Goal: Task Accomplishment & Management: Complete application form

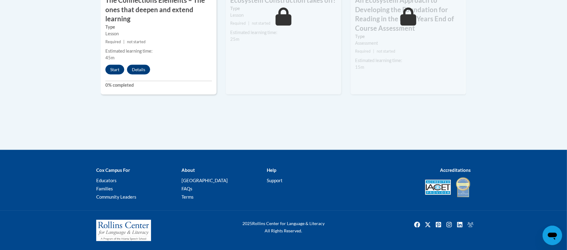
scroll to position [504, 0]
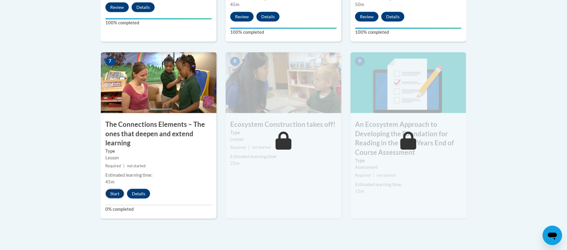
click at [110, 198] on button "Start" at bounding box center [114, 194] width 19 height 10
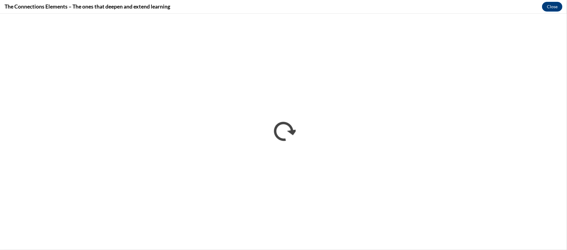
scroll to position [0, 0]
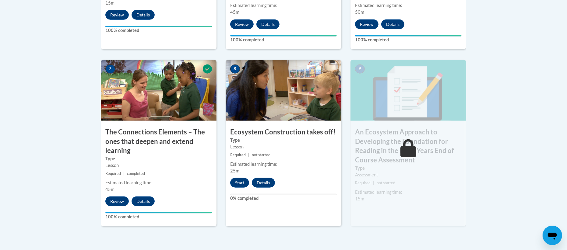
scroll to position [494, 0]
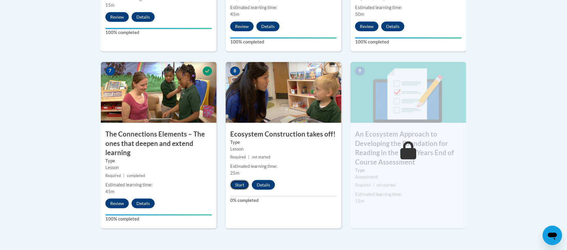
click at [243, 183] on button "Start" at bounding box center [239, 185] width 19 height 10
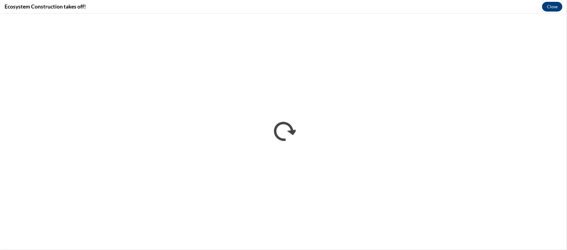
scroll to position [0, 0]
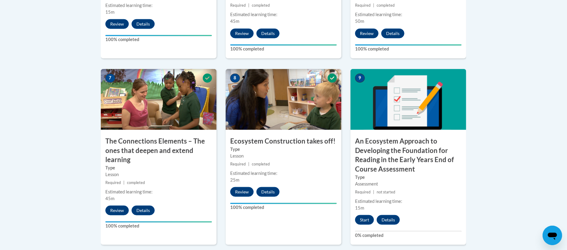
scroll to position [518, 0]
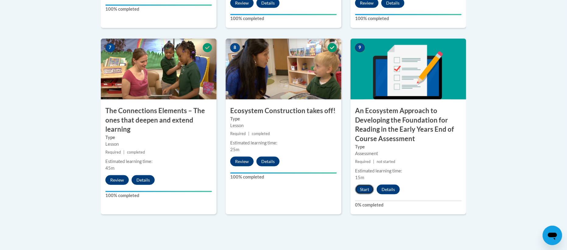
click at [362, 188] on button "Start" at bounding box center [364, 190] width 19 height 10
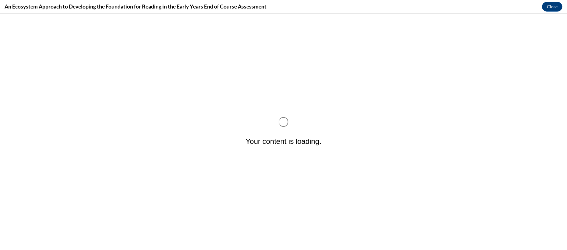
scroll to position [0, 0]
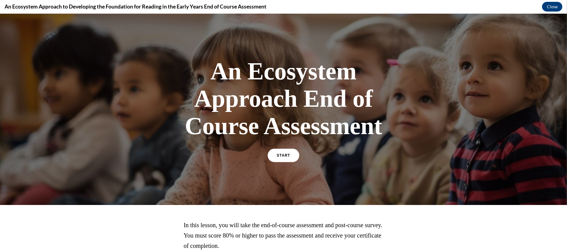
click at [561, 211] on div "An Ecosystem Approach End of Course Assessment START In this lesson, you will t…" at bounding box center [283, 132] width 567 height 237
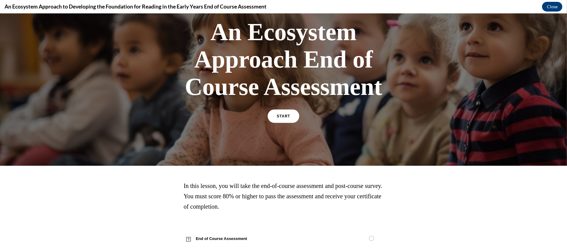
scroll to position [51, 0]
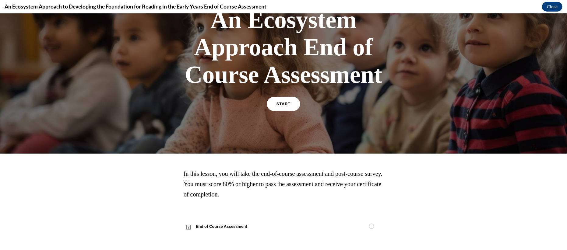
click at [296, 106] on link "START" at bounding box center [283, 104] width 33 height 14
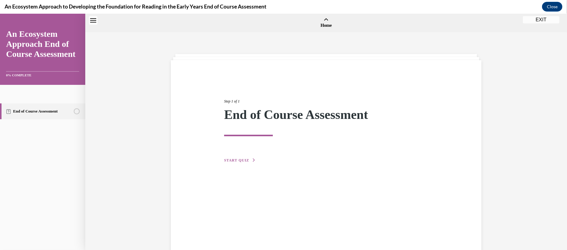
scroll to position [19, 0]
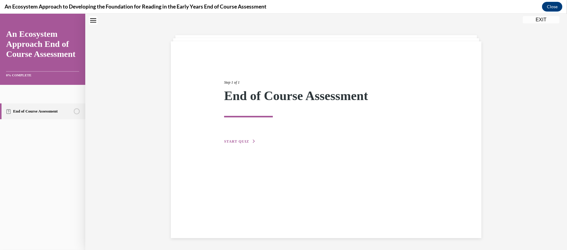
click at [236, 143] on button "START QUIZ" at bounding box center [240, 141] width 32 height 5
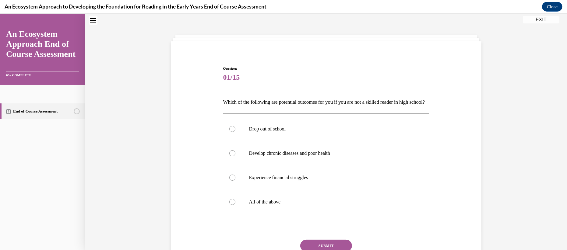
click at [502, 109] on div "Question 01/15 Which of the following are potential outcomes for you if you are…" at bounding box center [326, 158] width 482 height 288
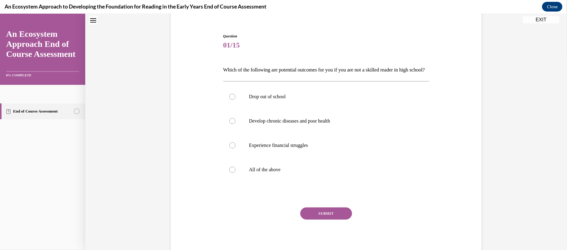
scroll to position [68, 0]
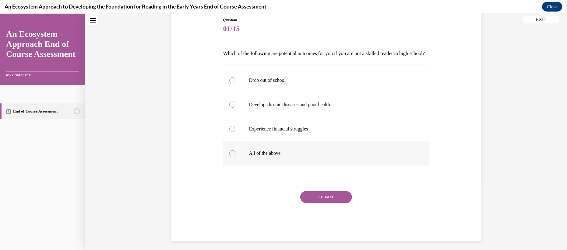
click at [292, 157] on label "All of the above" at bounding box center [326, 153] width 206 height 24
click at [235, 157] on input "All of the above" at bounding box center [232, 153] width 6 height 6
radio input "true"
click at [314, 204] on button "SUBMIT" at bounding box center [326, 197] width 52 height 12
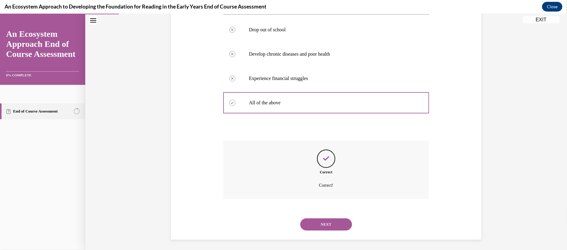
scroll to position [130, 0]
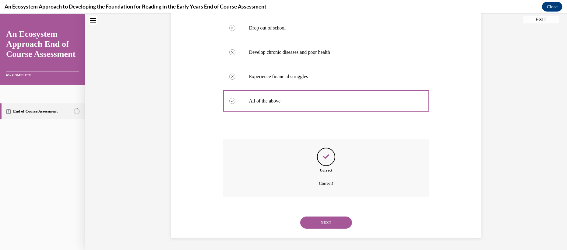
click at [311, 225] on button "NEXT" at bounding box center [326, 223] width 52 height 12
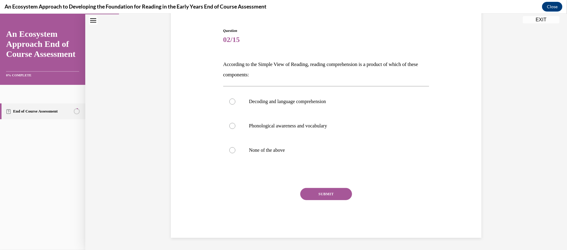
scroll to position [56, 0]
click at [232, 105] on label "Decoding and language comprehension" at bounding box center [326, 102] width 206 height 24
click at [232, 105] on input "Decoding and language comprehension" at bounding box center [232, 102] width 6 height 6
radio input "true"
click at [315, 192] on button "SUBMIT" at bounding box center [326, 195] width 52 height 12
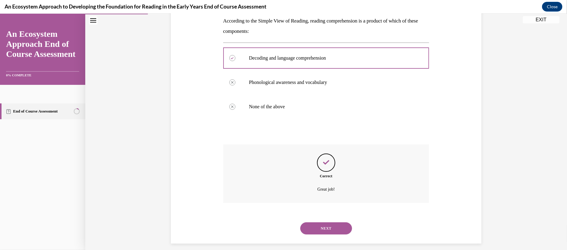
scroll to position [106, 0]
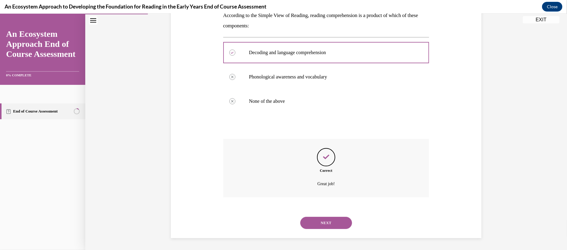
click at [341, 219] on button "NEXT" at bounding box center [326, 223] width 52 height 12
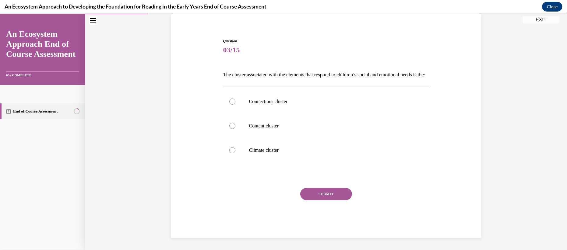
scroll to position [56, 0]
click at [241, 101] on label "Connections cluster" at bounding box center [326, 102] width 206 height 24
click at [235, 101] on input "Connections cluster" at bounding box center [232, 102] width 6 height 6
radio input "true"
click at [327, 195] on button "SUBMIT" at bounding box center [326, 194] width 52 height 12
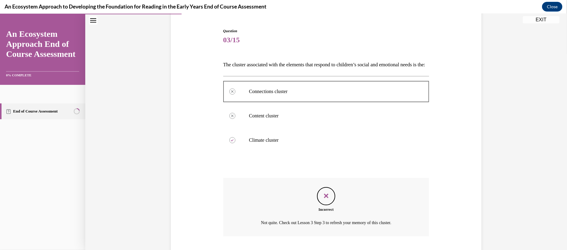
scroll to position [106, 0]
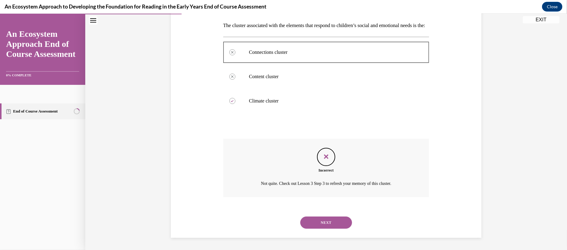
click at [328, 221] on button "NEXT" at bounding box center [326, 223] width 52 height 12
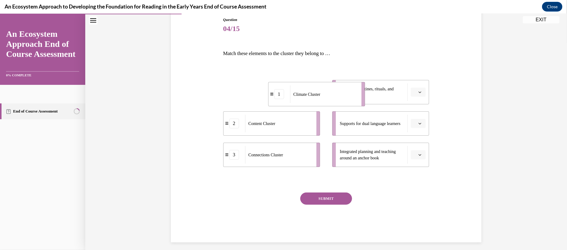
drag, startPoint x: 291, startPoint y: 97, endPoint x: 336, endPoint y: 98, distance: 44.8
click at [336, 98] on div "Climate Cluster" at bounding box center [323, 95] width 67 height 18
drag, startPoint x: 324, startPoint y: 96, endPoint x: 296, endPoint y: 96, distance: 28.0
click at [296, 96] on div "Climate Cluster" at bounding box center [266, 92] width 67 height 18
drag, startPoint x: 296, startPoint y: 96, endPoint x: 345, endPoint y: 96, distance: 49.0
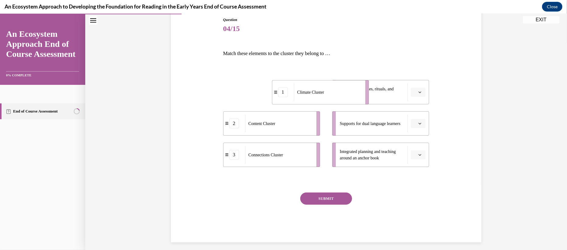
click at [345, 96] on div "Climate Cluster" at bounding box center [327, 92] width 67 height 18
click at [312, 126] on div "Content Cluster" at bounding box center [278, 124] width 67 height 18
click at [420, 123] on icon "button" at bounding box center [420, 123] width 3 height 3
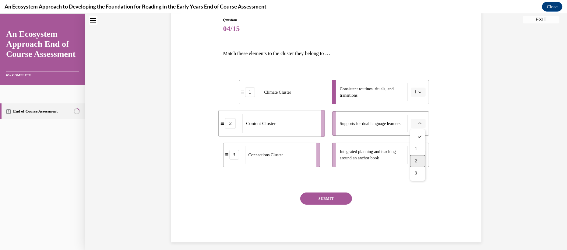
click at [415, 160] on div "2" at bounding box center [417, 161] width 15 height 12
click at [416, 154] on span "Please select an option" at bounding box center [416, 155] width 2 height 6
click at [416, 203] on span "3" at bounding box center [416, 205] width 2 height 5
click at [309, 199] on button "SUBMIT" at bounding box center [326, 199] width 52 height 12
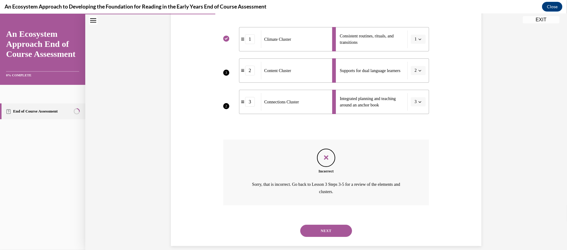
scroll to position [128, 0]
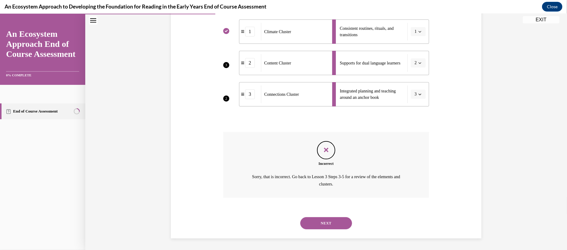
click at [559, 126] on div "Question 04/15 Match these elements to the cluster they belong to … 3 2 1 Clima…" at bounding box center [326, 78] width 482 height 346
click at [338, 218] on button "NEXT" at bounding box center [326, 224] width 52 height 12
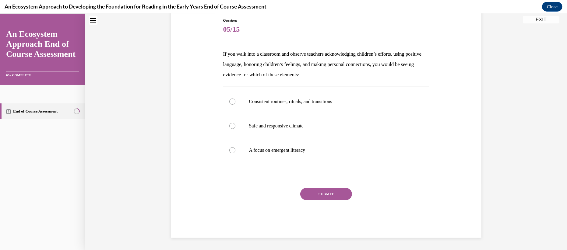
scroll to position [67, 0]
click at [282, 129] on p "Safe and responsive climate" at bounding box center [331, 126] width 165 height 6
click at [235, 129] on input "Safe and responsive climate" at bounding box center [232, 126] width 6 height 6
radio input "true"
click at [309, 197] on button "SUBMIT" at bounding box center [326, 195] width 52 height 12
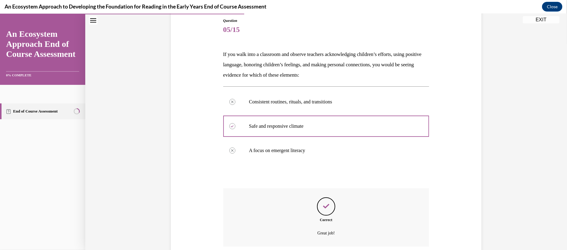
scroll to position [116, 0]
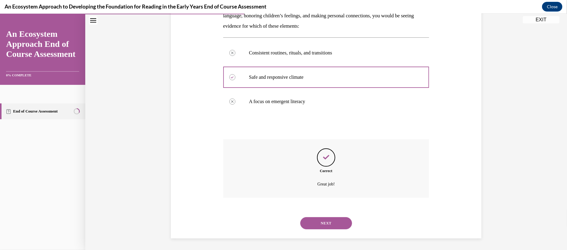
click at [317, 221] on button "NEXT" at bounding box center [326, 224] width 52 height 12
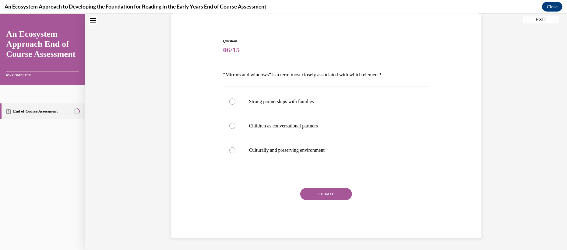
scroll to position [46, 0]
click at [242, 148] on label "Culturally and preserving environment" at bounding box center [326, 151] width 206 height 24
click at [235, 148] on input "Culturally and preserving environment" at bounding box center [232, 151] width 6 height 6
radio input "true"
click at [337, 191] on button "SUBMIT" at bounding box center [326, 195] width 52 height 12
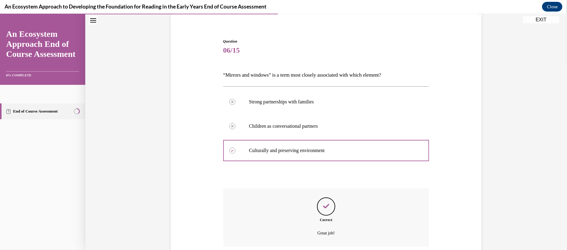
scroll to position [95, 0]
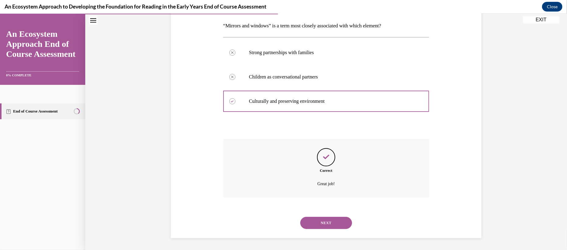
click at [318, 219] on button "NEXT" at bounding box center [326, 223] width 52 height 12
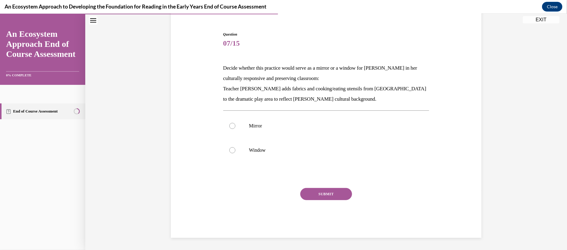
scroll to position [53, 0]
click at [228, 122] on label "Mirror" at bounding box center [326, 126] width 206 height 24
click at [229, 123] on input "Mirror" at bounding box center [232, 126] width 6 height 6
radio input "true"
click at [317, 192] on button "SUBMIT" at bounding box center [326, 195] width 52 height 12
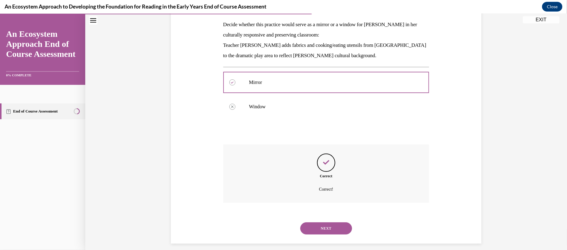
scroll to position [102, 0]
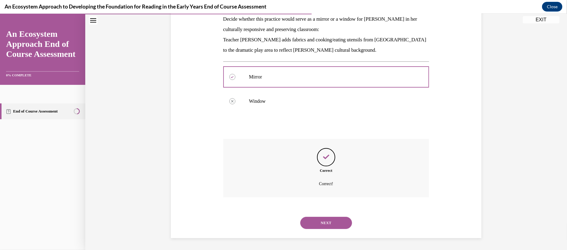
click at [322, 223] on button "NEXT" at bounding box center [326, 223] width 52 height 12
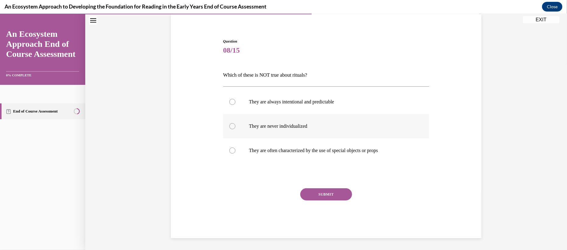
click at [231, 123] on div at bounding box center [232, 126] width 6 height 6
click at [231, 123] on input "They are never individualized" at bounding box center [232, 126] width 6 height 6
radio input "true"
click at [311, 193] on button "SUBMIT" at bounding box center [326, 195] width 52 height 12
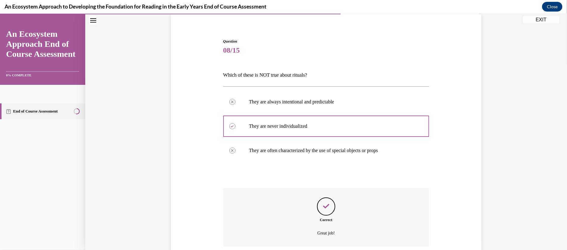
scroll to position [95, 0]
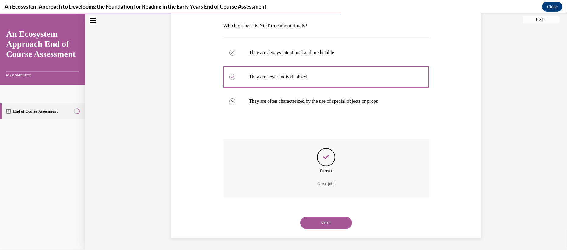
click at [336, 225] on button "NEXT" at bounding box center [326, 223] width 52 height 12
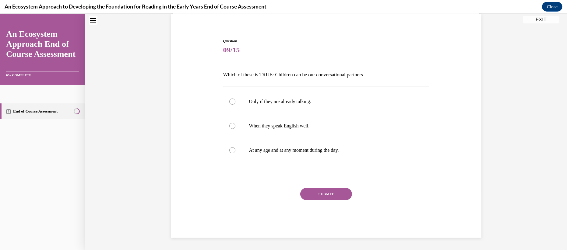
scroll to position [46, 0]
click at [269, 151] on p "At any age and at any moment during the day." at bounding box center [331, 151] width 165 height 6
click at [235, 151] on input "At any age and at any moment during the day." at bounding box center [232, 151] width 6 height 6
radio input "true"
click at [329, 194] on button "SUBMIT" at bounding box center [326, 195] width 52 height 12
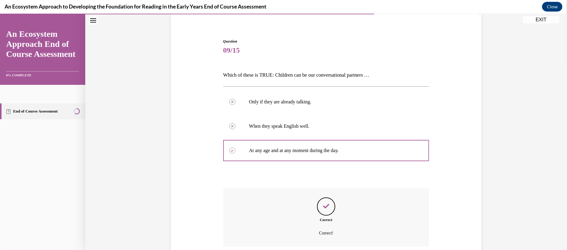
scroll to position [95, 0]
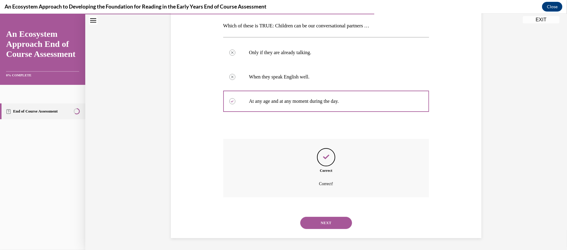
click at [326, 218] on button "NEXT" at bounding box center [326, 223] width 52 height 12
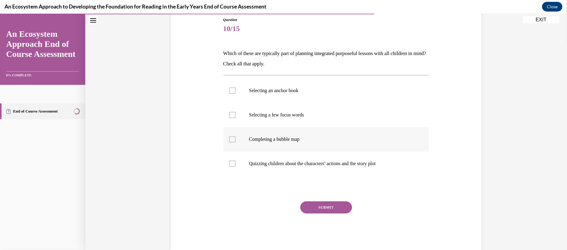
click at [229, 140] on div at bounding box center [232, 139] width 6 height 6
click at [229, 140] on input "Completing a bubble map" at bounding box center [232, 139] width 6 height 6
checkbox input "true"
click at [229, 117] on label "Selecting a few focus words" at bounding box center [326, 115] width 206 height 24
click at [229, 117] on input "Selecting a few focus words" at bounding box center [232, 115] width 6 height 6
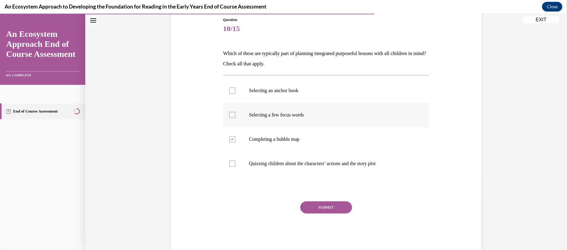
checkbox input "true"
click at [230, 95] on label "Selecting an anchor book" at bounding box center [326, 91] width 206 height 24
click at [230, 94] on input "Selecting an anchor book" at bounding box center [232, 91] width 6 height 6
checkbox input "true"
click at [229, 165] on div at bounding box center [232, 164] width 6 height 6
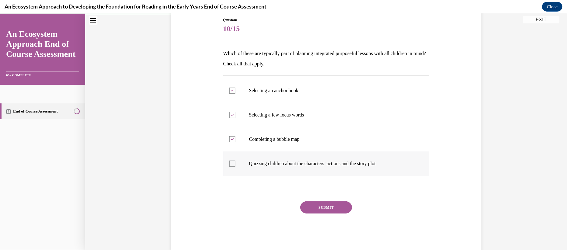
click at [229, 165] on input "Quizzing children about the characters’ actions and the story plot" at bounding box center [232, 164] width 6 height 6
click at [229, 165] on div at bounding box center [232, 164] width 6 height 6
click at [229, 165] on input "Quizzing children about the characters’ actions and the story plot" at bounding box center [232, 164] width 6 height 6
checkbox input "false"
click at [320, 207] on button "SUBMIT" at bounding box center [326, 208] width 52 height 12
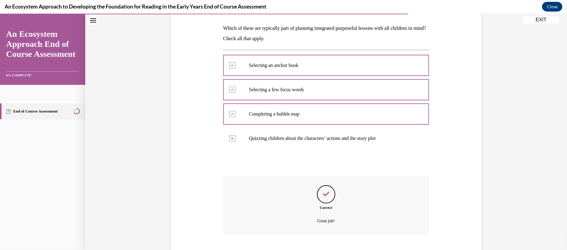
scroll to position [130, 0]
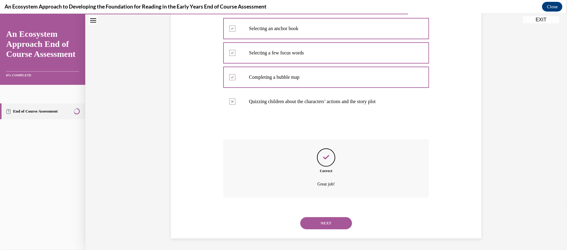
click at [320, 224] on button "NEXT" at bounding box center [326, 224] width 52 height 12
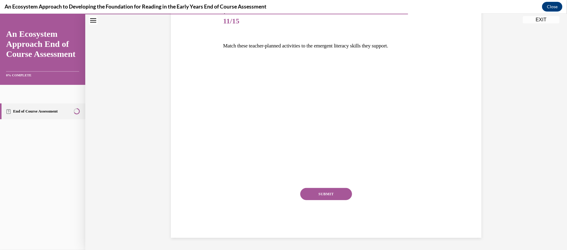
scroll to position [68, 0]
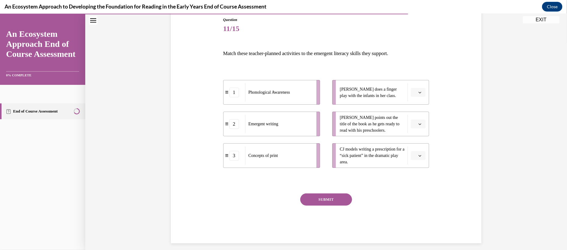
click at [418, 123] on span "button" at bounding box center [420, 124] width 4 height 4
click at [419, 122] on icon "button" at bounding box center [420, 123] width 3 height 3
drag, startPoint x: 310, startPoint y: 125, endPoint x: 310, endPoint y: 157, distance: 31.4
click at [310, 157] on div "Emergent writing" at bounding box center [278, 155] width 67 height 18
drag, startPoint x: 351, startPoint y: 126, endPoint x: 332, endPoint y: 126, distance: 19.2
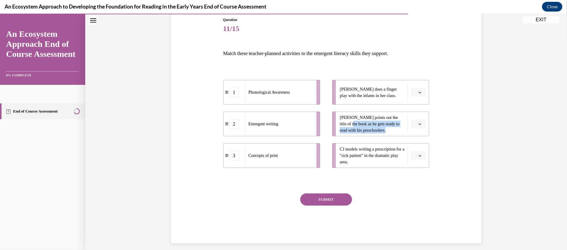
click at [332, 126] on ul "Lulu does a finger play with the infants in her class. Leonardo points out the …" at bounding box center [377, 124] width 103 height 88
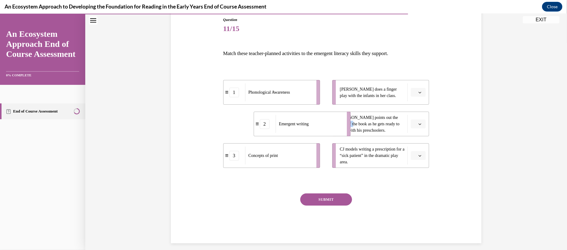
drag, startPoint x: 297, startPoint y: 126, endPoint x: 328, endPoint y: 126, distance: 30.5
click at [328, 126] on div "Emergent writing" at bounding box center [309, 124] width 67 height 18
drag, startPoint x: 313, startPoint y: 101, endPoint x: 336, endPoint y: 100, distance: 22.2
click at [336, 100] on li "1 Phonological Awareness" at bounding box center [290, 92] width 97 height 25
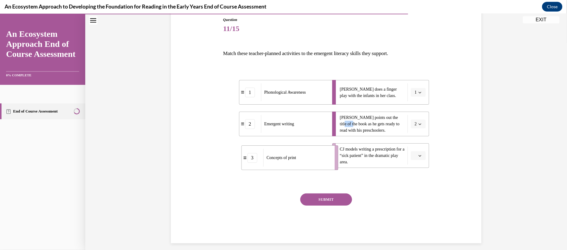
drag, startPoint x: 315, startPoint y: 145, endPoint x: 334, endPoint y: 147, distance: 19.0
click at [334, 147] on li "3 Concepts of print" at bounding box center [289, 158] width 97 height 25
click at [323, 202] on button "SUBMIT" at bounding box center [326, 200] width 52 height 12
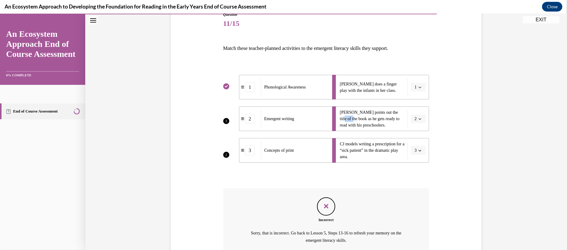
scroll to position [129, 0]
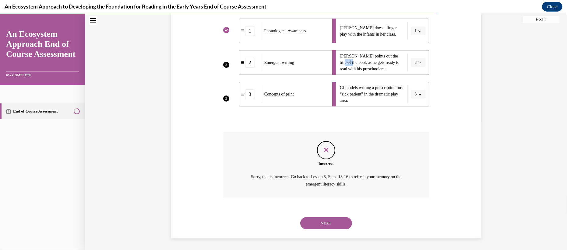
click at [329, 219] on button "NEXT" at bounding box center [326, 224] width 52 height 12
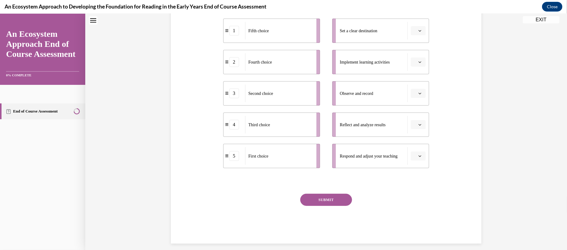
scroll to position [0, 0]
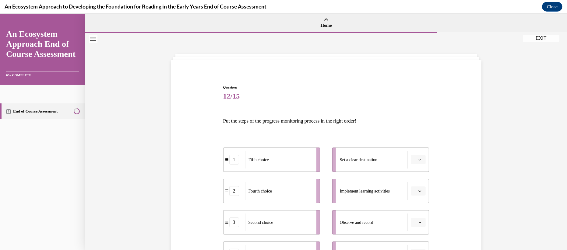
click at [467, 122] on div "Question 12/15 Put the steps of the progress monitoring process in the right or…" at bounding box center [326, 219] width 314 height 307
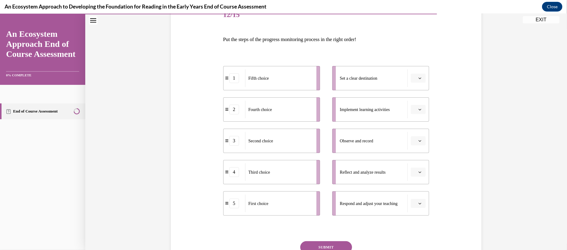
scroll to position [81, 0]
click at [474, 82] on div "Question 12/15 Put the steps of the progress monitoring process in the right or…" at bounding box center [326, 138] width 314 height 307
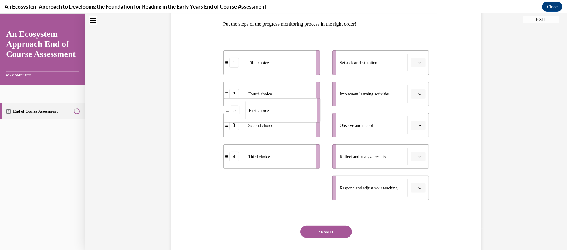
drag, startPoint x: 253, startPoint y: 189, endPoint x: 254, endPoint y: 108, distance: 81.3
click at [254, 108] on span "First choice" at bounding box center [259, 110] width 20 height 5
drag, startPoint x: 254, startPoint y: 190, endPoint x: 245, endPoint y: 55, distance: 135.9
click at [245, 55] on span "First choice" at bounding box center [249, 53] width 20 height 6
drag, startPoint x: 358, startPoint y: 68, endPoint x: 366, endPoint y: 72, distance: 9.4
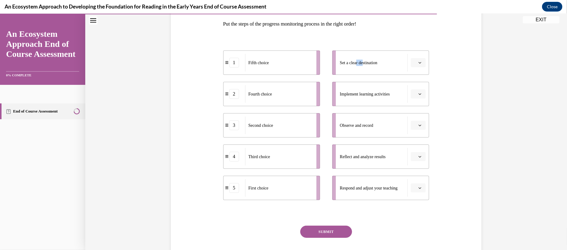
click at [366, 72] on li "Set a clear destination" at bounding box center [380, 63] width 97 height 24
click at [415, 58] on button "button" at bounding box center [418, 62] width 15 height 9
click at [417, 138] on span "5" at bounding box center [416, 137] width 2 height 5
click at [415, 188] on span "Please select an option" at bounding box center [416, 188] width 2 height 6
click at [412, 129] on div "1" at bounding box center [417, 125] width 15 height 12
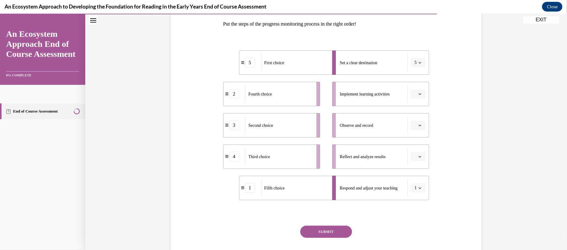
click at [423, 91] on button "button" at bounding box center [418, 94] width 15 height 9
click at [415, 129] on span "2" at bounding box center [416, 131] width 2 height 5
click at [412, 125] on button "button" at bounding box center [418, 125] width 15 height 9
click at [415, 171] on div "3" at bounding box center [417, 175] width 15 height 12
click at [251, 96] on div "2" at bounding box center [250, 94] width 10 height 10
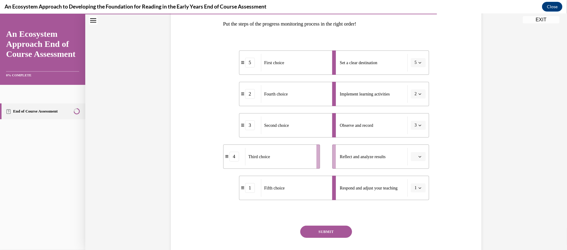
click at [419, 155] on icon "button" at bounding box center [420, 156] width 3 height 3
click at [415, 217] on span "4" at bounding box center [416, 219] width 2 height 5
click at [419, 124] on icon "button" at bounding box center [420, 125] width 3 height 3
click at [415, 165] on span "2" at bounding box center [415, 163] width 2 height 5
drag, startPoint x: 310, startPoint y: 93, endPoint x: 331, endPoint y: 94, distance: 21.6
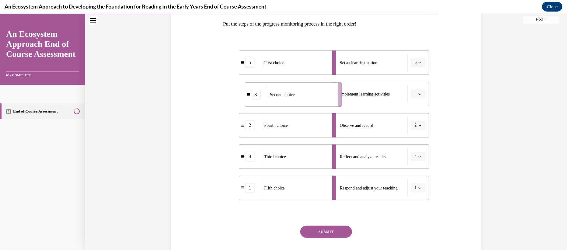
click at [331, 94] on div "Second choice" at bounding box center [300, 95] width 67 height 18
click at [420, 155] on icon "button" at bounding box center [420, 156] width 3 height 3
click at [416, 204] on span "3" at bounding box center [415, 206] width 2 height 5
drag, startPoint x: 286, startPoint y: 88, endPoint x: 307, endPoint y: 113, distance: 33.3
drag, startPoint x: 301, startPoint y: 97, endPoint x: 307, endPoint y: 127, distance: 31.1
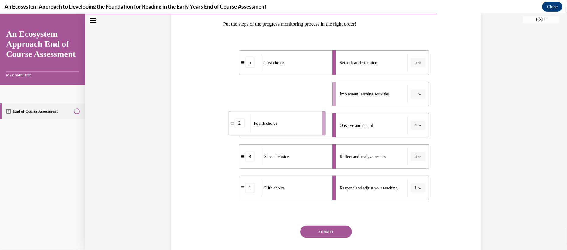
click at [307, 127] on div "Fourth choice" at bounding box center [283, 124] width 67 height 18
drag, startPoint x: 307, startPoint y: 127, endPoint x: 282, endPoint y: 126, distance: 25.0
click at [282, 126] on div "Third choice" at bounding box center [273, 126] width 67 height 18
drag, startPoint x: 285, startPoint y: 101, endPoint x: 304, endPoint y: 131, distance: 34.7
drag, startPoint x: 294, startPoint y: 96, endPoint x: 308, endPoint y: 129, distance: 35.9
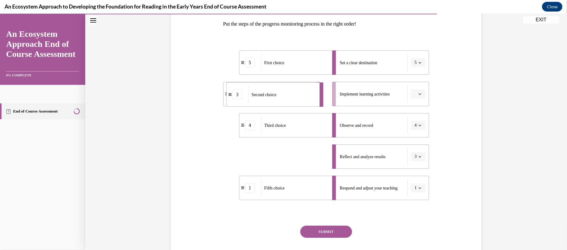
drag, startPoint x: 301, startPoint y: 160, endPoint x: 289, endPoint y: 98, distance: 63.2
click at [289, 98] on div "Second choice" at bounding box center [281, 95] width 67 height 18
click at [423, 95] on button "button" at bounding box center [418, 94] width 15 height 9
click at [418, 129] on div "2" at bounding box center [417, 132] width 15 height 12
drag, startPoint x: 295, startPoint y: 161, endPoint x: 314, endPoint y: 98, distance: 64.9
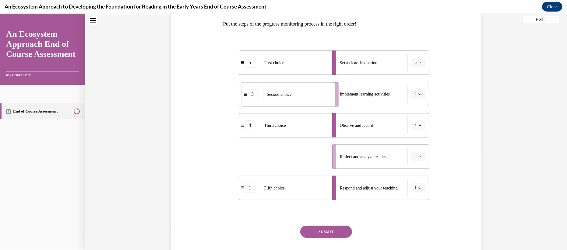
click at [314, 98] on div "Second choice" at bounding box center [297, 95] width 67 height 18
drag, startPoint x: 306, startPoint y: 159, endPoint x: 323, endPoint y: 161, distance: 17.8
click at [323, 161] on div "Fourth choice" at bounding box center [296, 159] width 67 height 18
click at [320, 230] on button "SUBMIT" at bounding box center [326, 232] width 52 height 12
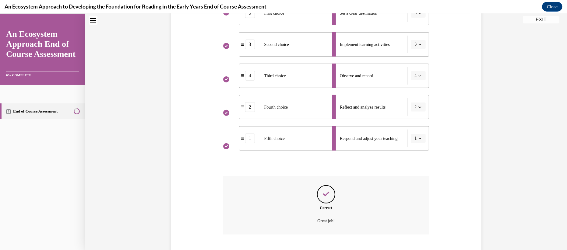
scroll to position [184, 0]
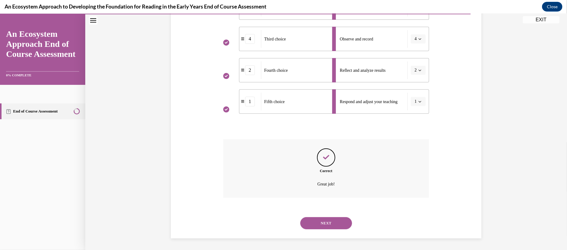
click at [320, 225] on button "NEXT" at bounding box center [326, 224] width 52 height 12
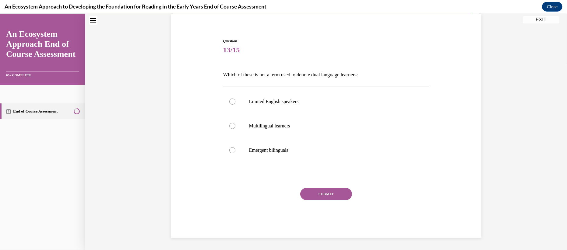
scroll to position [46, 0]
click at [234, 106] on label "Limited English speakers" at bounding box center [326, 102] width 206 height 24
click at [234, 105] on input "Limited English speakers" at bounding box center [232, 102] width 6 height 6
radio input "true"
click at [333, 193] on button "SUBMIT" at bounding box center [326, 195] width 52 height 12
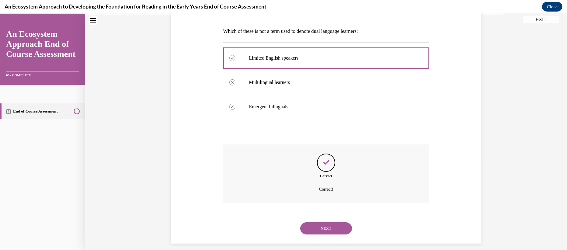
scroll to position [95, 0]
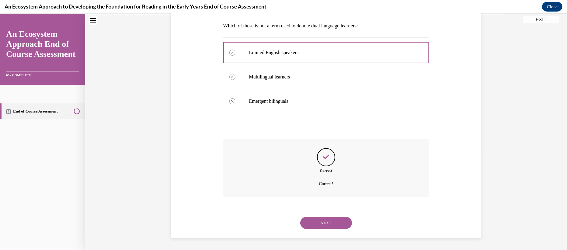
click at [330, 219] on button "NEXT" at bounding box center [326, 223] width 52 height 12
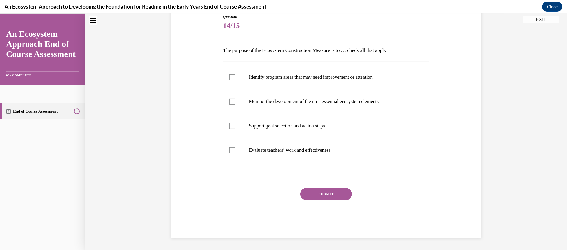
scroll to position [68, 0]
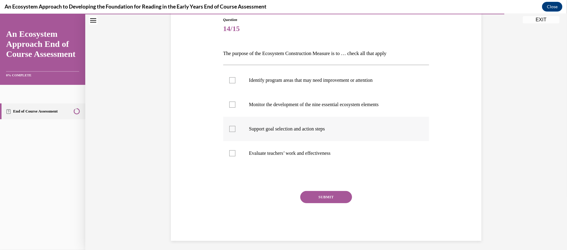
click at [233, 134] on label "Support goal selection and action steps" at bounding box center [326, 129] width 206 height 24
click at [233, 132] on input "Support goal selection and action steps" at bounding box center [232, 129] width 6 height 6
checkbox input "true"
click at [231, 102] on div at bounding box center [232, 105] width 6 height 6
click at [231, 102] on input "Monitor the development of the nine essential ecosystem elements" at bounding box center [232, 105] width 6 height 6
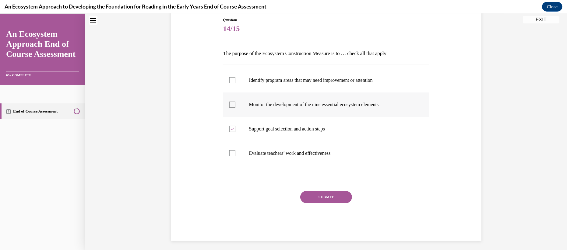
checkbox input "true"
click at [235, 78] on div at bounding box center [232, 80] width 6 height 6
click at [235, 78] on input "Identify program areas that may need improvement or attention" at bounding box center [232, 80] width 6 height 6
checkbox input "true"
click at [318, 199] on button "SUBMIT" at bounding box center [326, 197] width 52 height 12
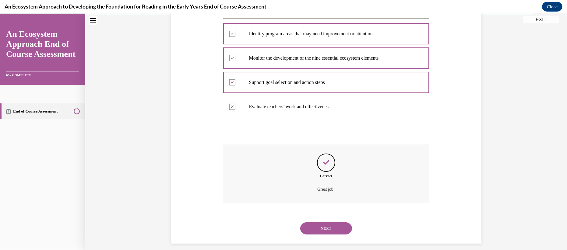
scroll to position [119, 0]
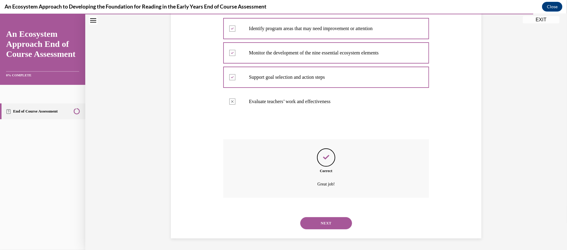
click at [318, 226] on button "NEXT" at bounding box center [326, 224] width 52 height 12
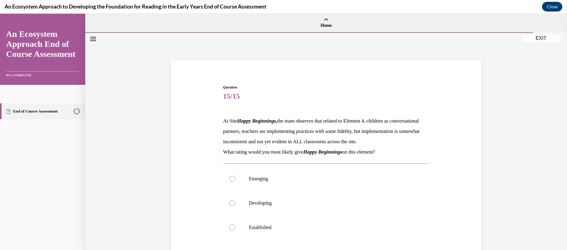
click at [536, 134] on div "Question 15/15 At Site Happy Beginnings, the team observes that related to Elem…" at bounding box center [326, 180] width 482 height 295
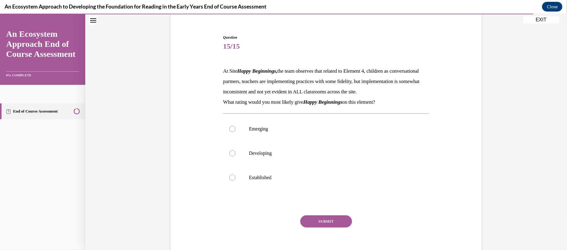
scroll to position [65, 0]
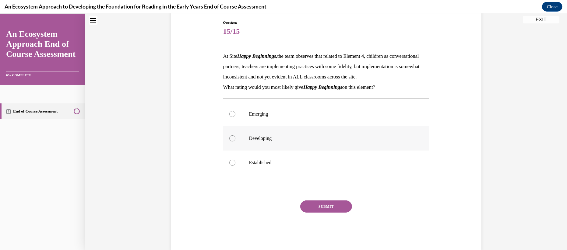
click at [281, 151] on label "Developing" at bounding box center [326, 138] width 206 height 24
click at [235, 142] on input "Developing" at bounding box center [232, 139] width 6 height 6
radio input "true"
click at [325, 213] on button "SUBMIT" at bounding box center [326, 207] width 52 height 12
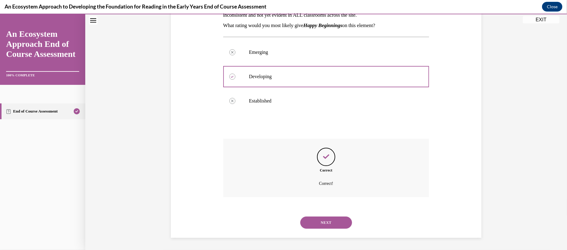
scroll to position [136, 0]
click at [325, 217] on button "NEXT" at bounding box center [326, 223] width 52 height 12
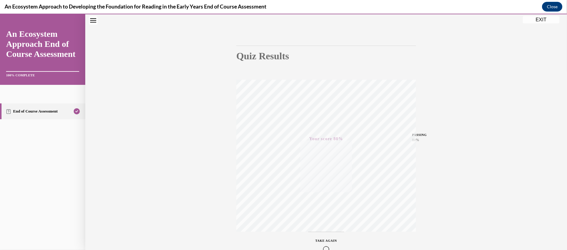
scroll to position [75, 0]
click at [540, 19] on button "EXIT" at bounding box center [541, 19] width 37 height 7
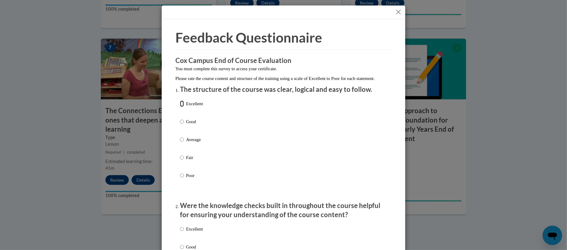
click at [184, 107] on input "Excellent" at bounding box center [182, 104] width 4 height 7
radio input "true"
click at [180, 119] on input "Good" at bounding box center [182, 122] width 4 height 7
radio input "true"
click at [180, 136] on input "Average" at bounding box center [182, 139] width 4 height 7
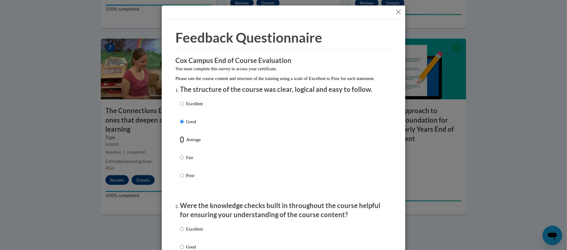
radio input "true"
click at [180, 154] on input "Fair" at bounding box center [182, 157] width 4 height 7
radio input "true"
click at [180, 172] on input "Poor" at bounding box center [182, 175] width 4 height 7
radio input "true"
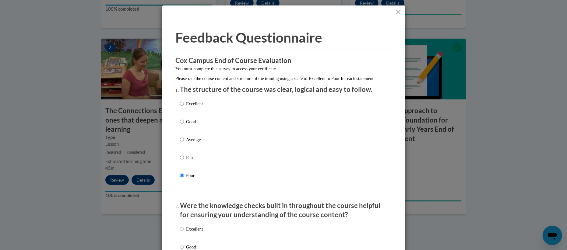
click at [359, 211] on p "Were the knowledge checks built in throughout the course helpful for ensuring y…" at bounding box center [283, 210] width 207 height 19
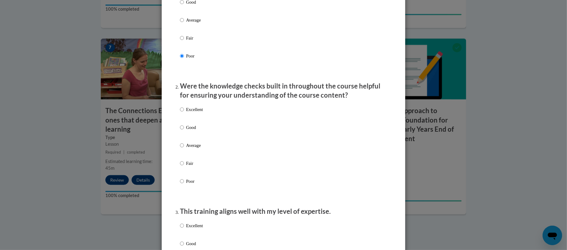
scroll to position [130, 0]
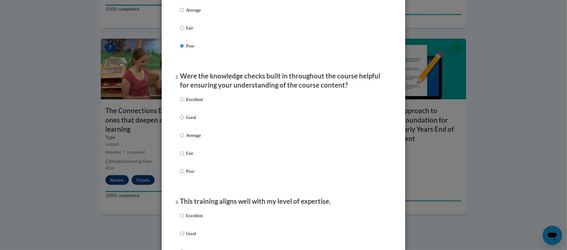
click at [190, 110] on label "Excellent" at bounding box center [191, 104] width 23 height 16
click at [184, 103] on input "Excellent" at bounding box center [182, 99] width 4 height 7
radio input "true"
click at [185, 220] on label "Excellent" at bounding box center [191, 221] width 23 height 16
click at [184, 219] on input "Excellent" at bounding box center [182, 216] width 4 height 7
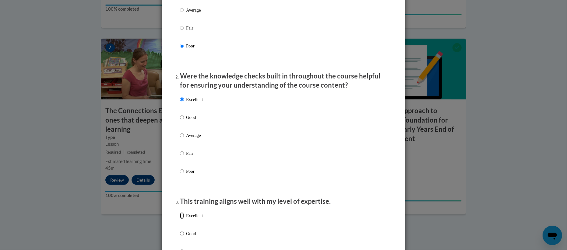
radio input "true"
click at [180, 231] on input "Good" at bounding box center [182, 234] width 4 height 7
radio input "true"
click at [180, 249] on input "Average" at bounding box center [182, 252] width 4 height 7
radio input "true"
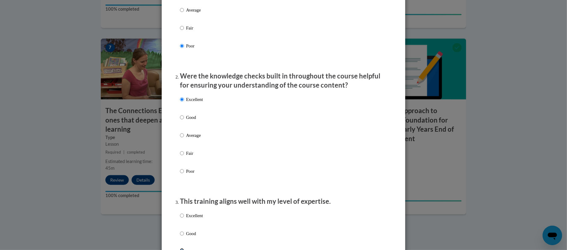
scroll to position [263, 0]
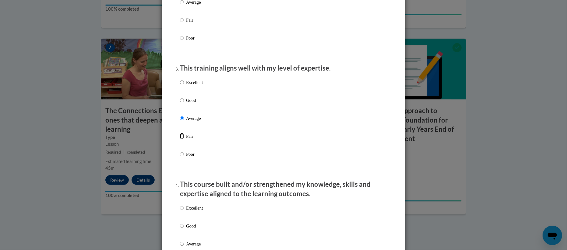
click at [180, 133] on input "Fair" at bounding box center [182, 136] width 4 height 7
radio input "true"
click at [180, 151] on input "Poor" at bounding box center [182, 154] width 4 height 7
radio input "true"
click at [180, 79] on input "Excellent" at bounding box center [182, 82] width 4 height 7
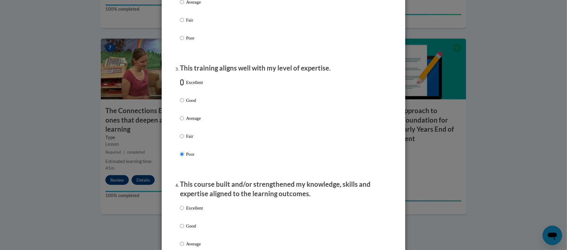
radio input "true"
click at [180, 97] on input "Good" at bounding box center [182, 100] width 4 height 7
radio input "true"
click at [185, 86] on div "Excellent Good Average Fair Poor" at bounding box center [191, 123] width 23 height 94
click at [181, 86] on input "Excellent" at bounding box center [182, 82] width 4 height 7
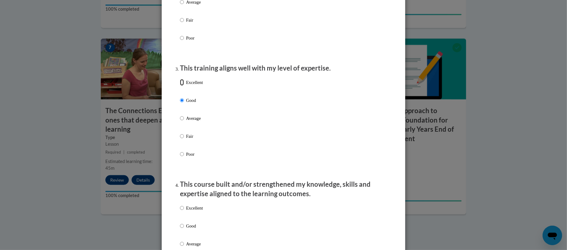
radio input "true"
click at [183, 212] on input "Excellent" at bounding box center [182, 208] width 4 height 7
radio input "true"
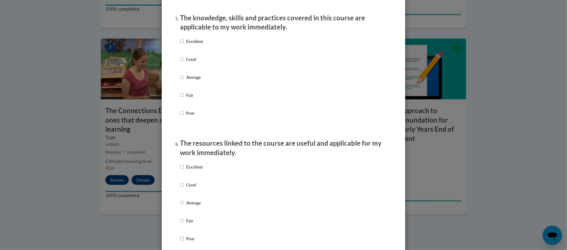
scroll to position [572, 0]
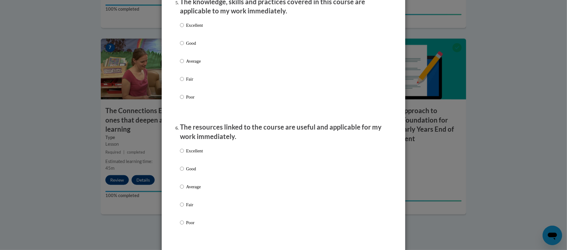
click at [184, 36] on label "Excellent" at bounding box center [191, 30] width 23 height 16
click at [184, 29] on input "Excellent" at bounding box center [182, 25] width 4 height 7
radio input "true"
click at [184, 161] on label "Excellent" at bounding box center [191, 156] width 23 height 16
click at [184, 154] on input "Excellent" at bounding box center [182, 151] width 4 height 7
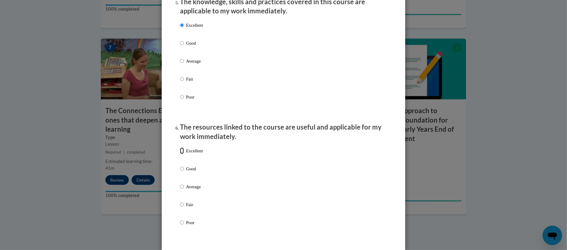
radio input "true"
click at [388, 138] on ol "The structure of the course was clear, logical and easy to follow. Excellent Go…" at bounding box center [283, 92] width 216 height 1158
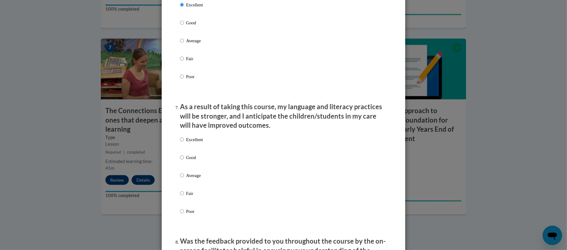
scroll to position [767, 0]
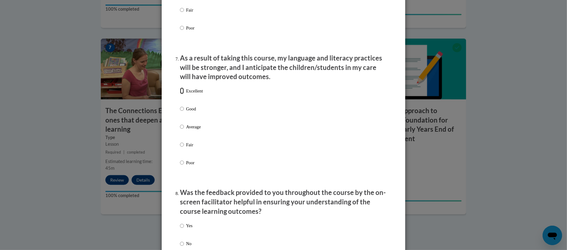
click at [181, 94] on input "Excellent" at bounding box center [182, 91] width 4 height 7
radio input "true"
click at [186, 230] on p "Yes" at bounding box center [189, 226] width 6 height 7
click at [184, 230] on input "Yes" at bounding box center [182, 226] width 4 height 7
radio input "true"
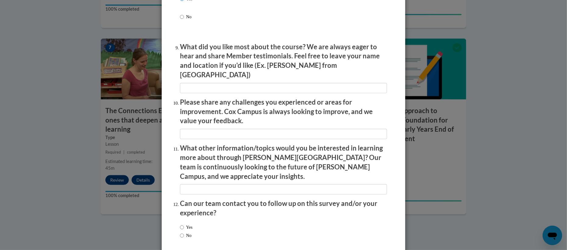
scroll to position [1011, 0]
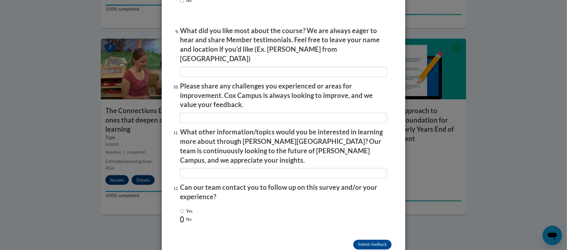
click at [181, 216] on input "No" at bounding box center [182, 219] width 4 height 7
radio input "true"
click at [373, 240] on input "Submit feedback" at bounding box center [372, 245] width 38 height 10
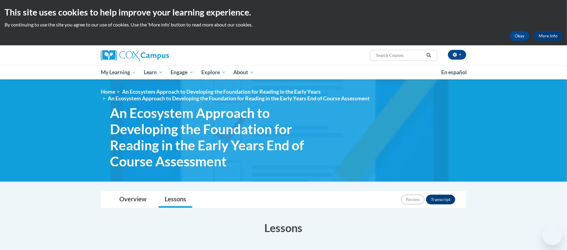
click at [515, 199] on body "This site uses cookies to help improve your learning experience. By continuing …" at bounding box center [283, 232] width 567 height 465
click at [136, 192] on nav "Toggle navigation Overview Lessons Review Transcript" at bounding box center [284, 200] width 366 height 17
click at [136, 197] on link "Overview" at bounding box center [132, 200] width 39 height 16
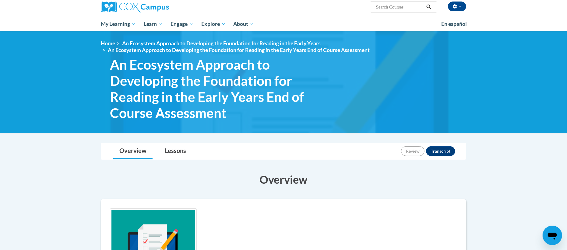
scroll to position [32, 0]
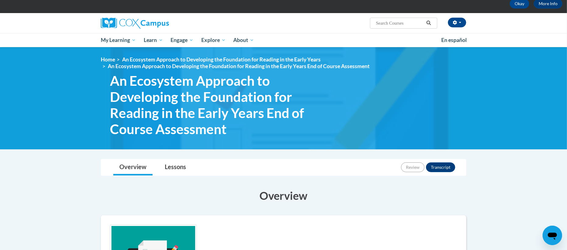
click at [246, 129] on span "An Ecosystem Approach to Developing the Foundation for Reading in the Early Yea…" at bounding box center [215, 105] width 210 height 64
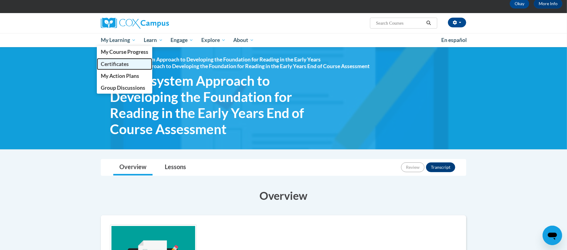
click at [126, 64] on span "Certificates" at bounding box center [115, 64] width 28 height 6
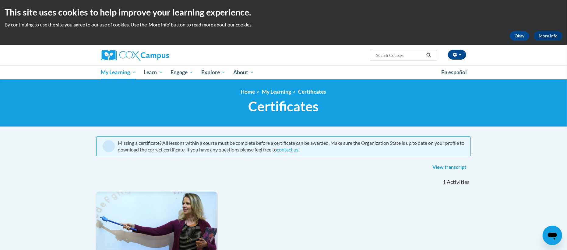
click at [41, 160] on body "This site uses cookies to help improve your learning experience. By continuing …" at bounding box center [283, 241] width 567 height 482
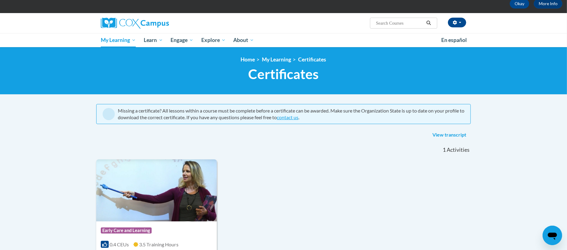
scroll to position [16, 0]
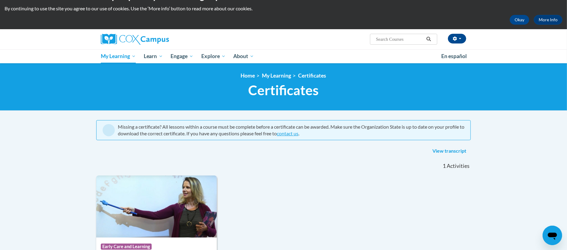
click at [59, 126] on body "This site uses cookies to help improve your learning experience. By continuing …" at bounding box center [283, 225] width 567 height 482
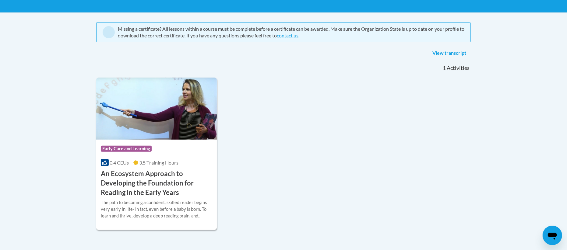
scroll to position [130, 0]
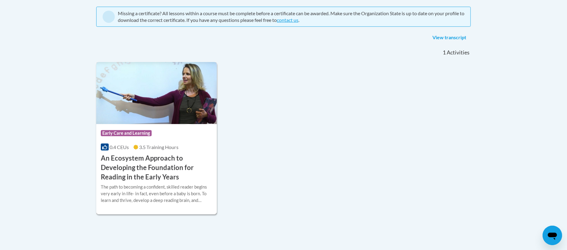
click at [179, 142] on div "Course Category: Early Care and Learning 0.4 CEUs 3.5 Training Hours COURSE An …" at bounding box center [156, 153] width 121 height 58
